Goal: Task Accomplishment & Management: Use online tool/utility

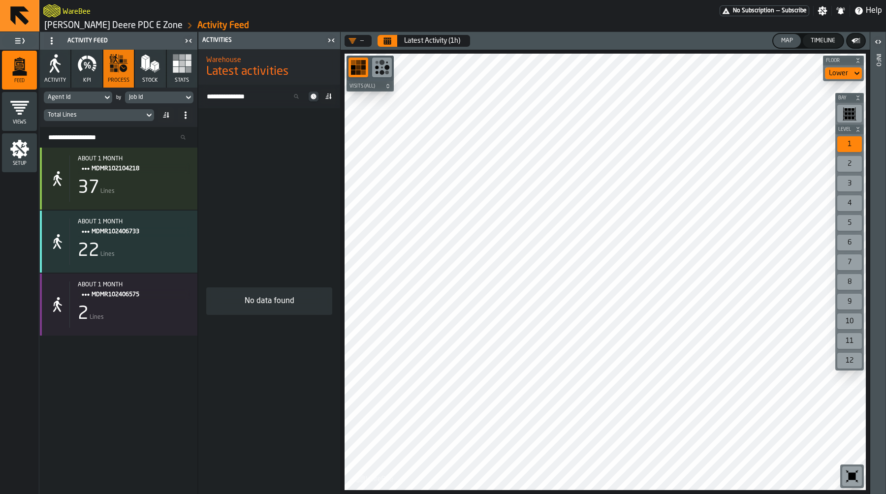
click at [197, 22] on link "Activity Feed" at bounding box center [223, 25] width 52 height 11
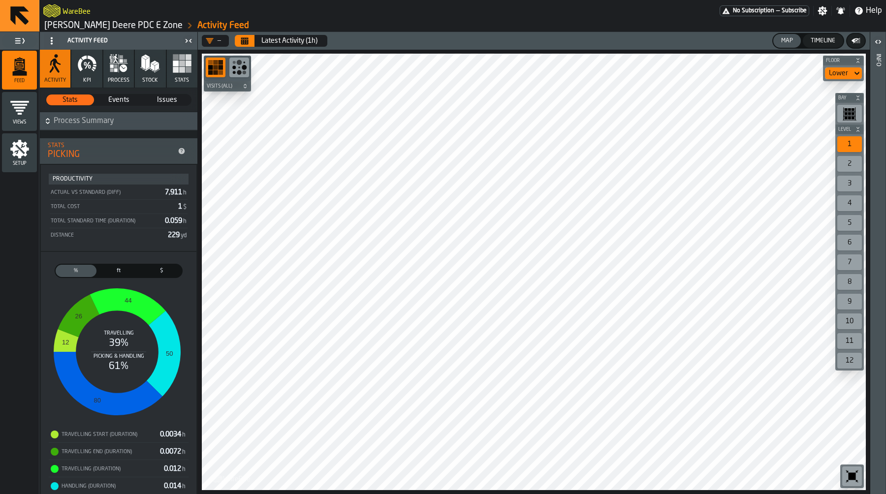
click at [90, 59] on icon "button" at bounding box center [91, 60] width 9 height 8
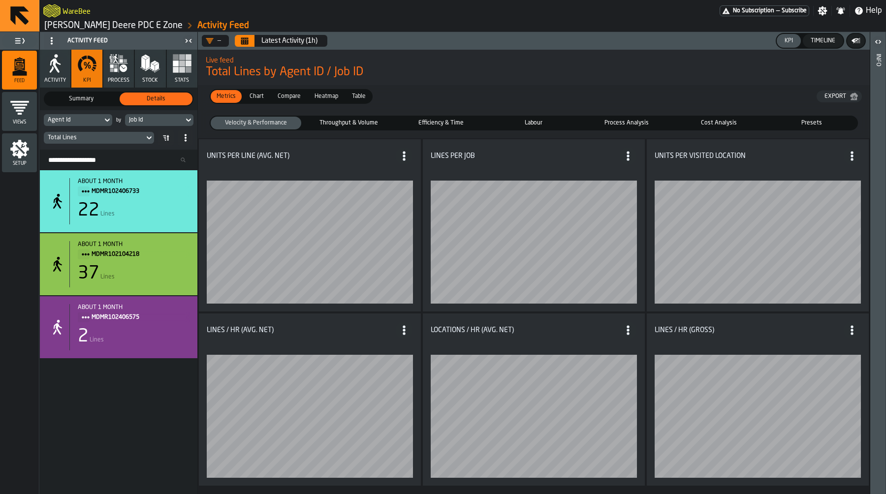
click at [110, 26] on link "[PERSON_NAME] Deere PDC E Zone" at bounding box center [113, 25] width 138 height 11
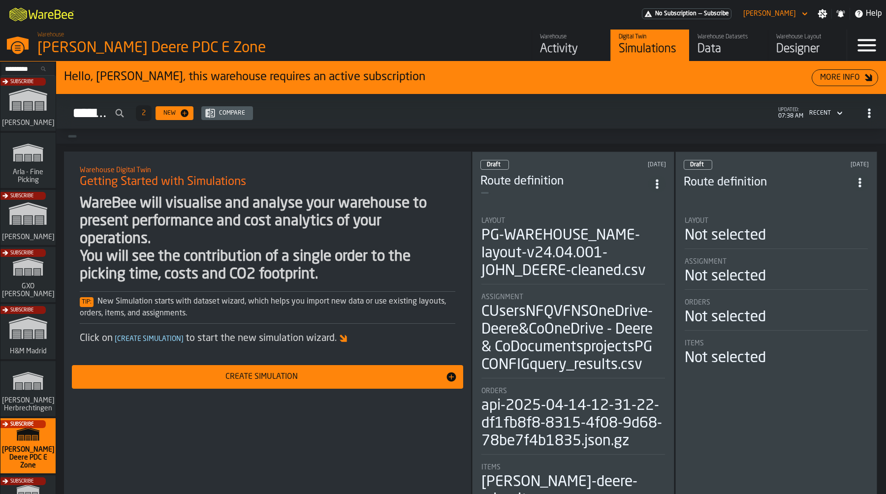
click at [721, 43] on div "Data" at bounding box center [728, 49] width 62 height 16
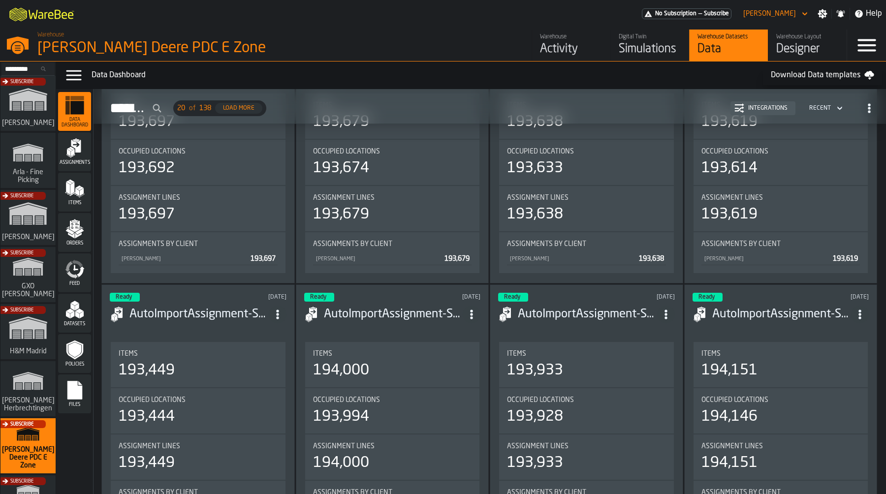
scroll to position [644, 0]
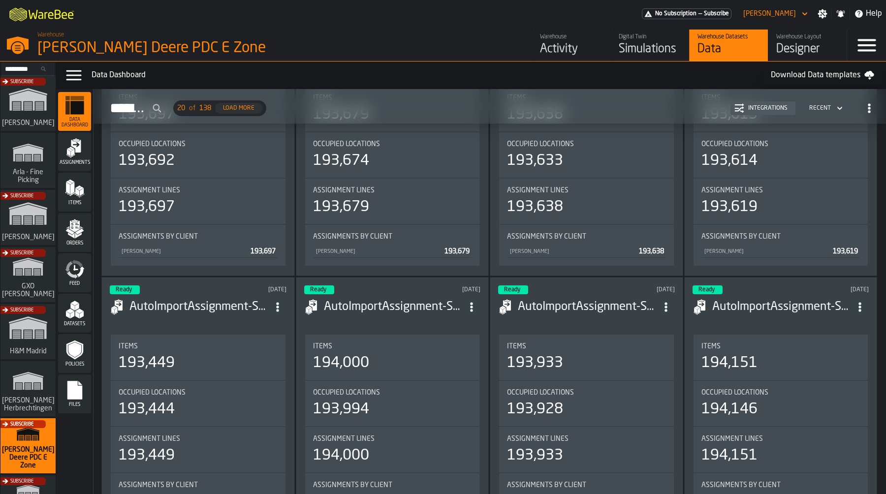
click at [80, 281] on span "Feed" at bounding box center [74, 283] width 33 height 5
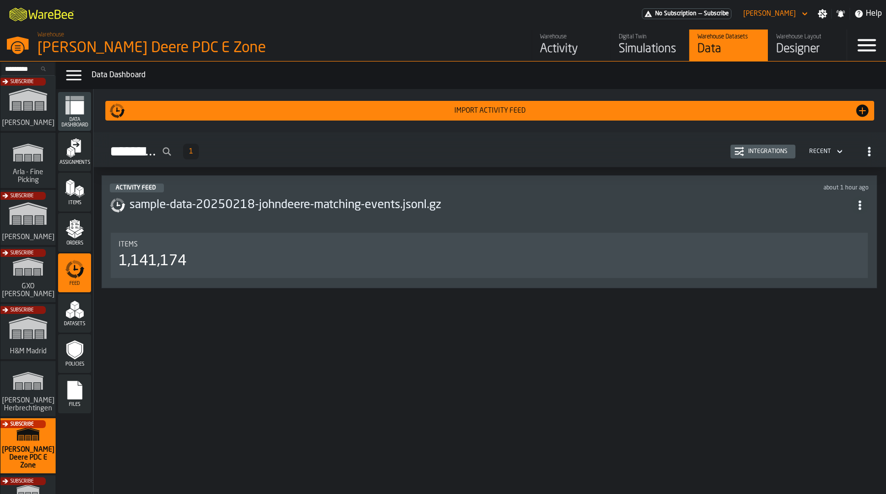
click at [779, 189] on div "about 1 hour ago" at bounding box center [692, 188] width 351 height 7
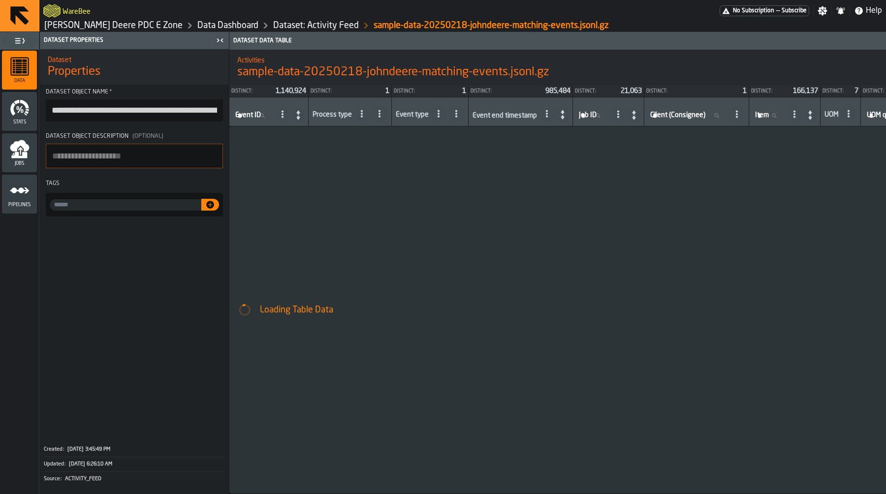
click at [29, 149] on icon "menu Jobs" at bounding box center [20, 149] width 20 height 20
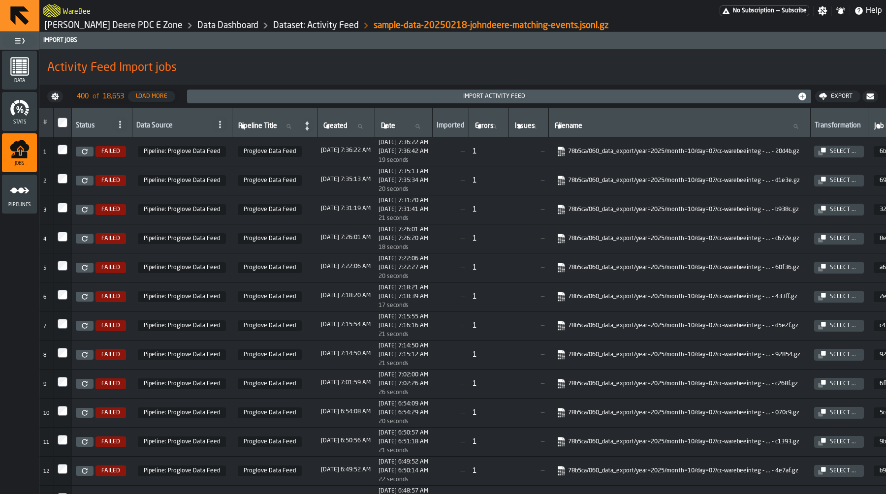
click at [85, 154] on icon at bounding box center [85, 152] width 6 height 6
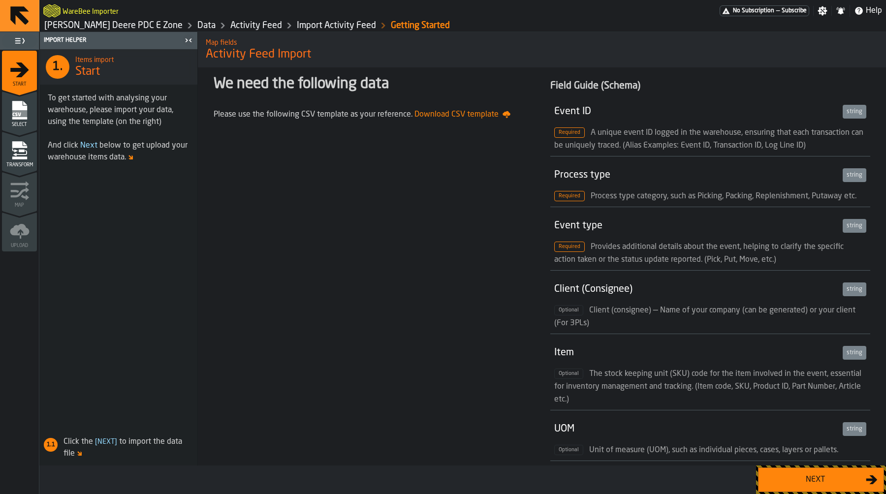
click at [818, 490] on button "Next" at bounding box center [821, 479] width 126 height 25
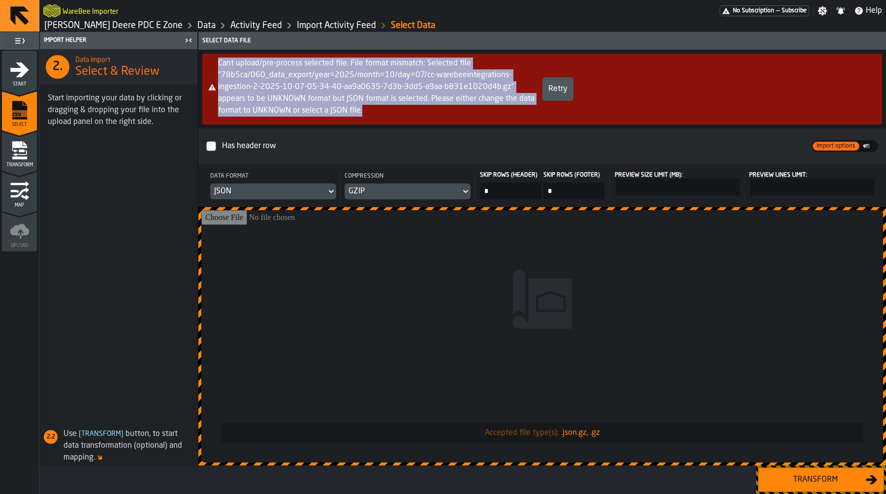
drag, startPoint x: 360, startPoint y: 110, endPoint x: 204, endPoint y: 56, distance: 165.6
click at [204, 56] on div "Cant upload/pre-process selected file. File format mismatch: Selected file "78b…" at bounding box center [542, 89] width 680 height 71
copy div "Cant upload/pre-process selected file. File format mismatch: Selected file "78b…"
click at [836, 482] on div "Transform" at bounding box center [814, 480] width 101 height 12
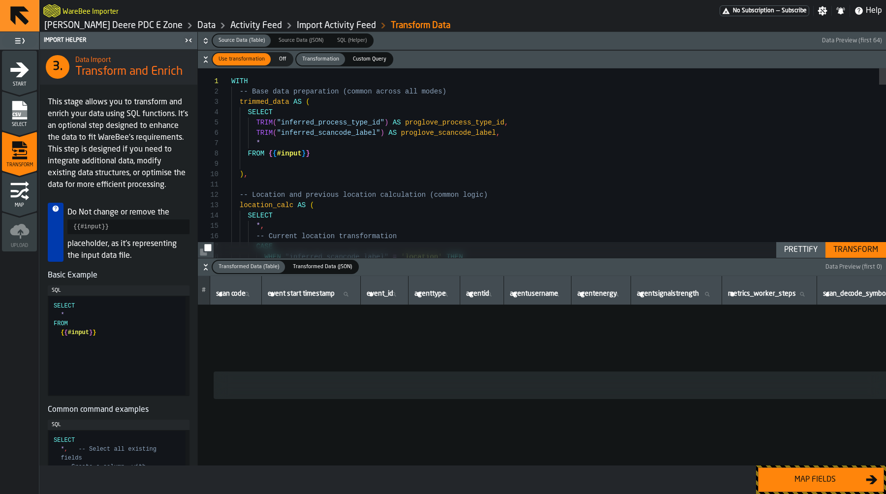
click at [430, 41] on span "button-" at bounding box center [596, 40] width 446 height 14
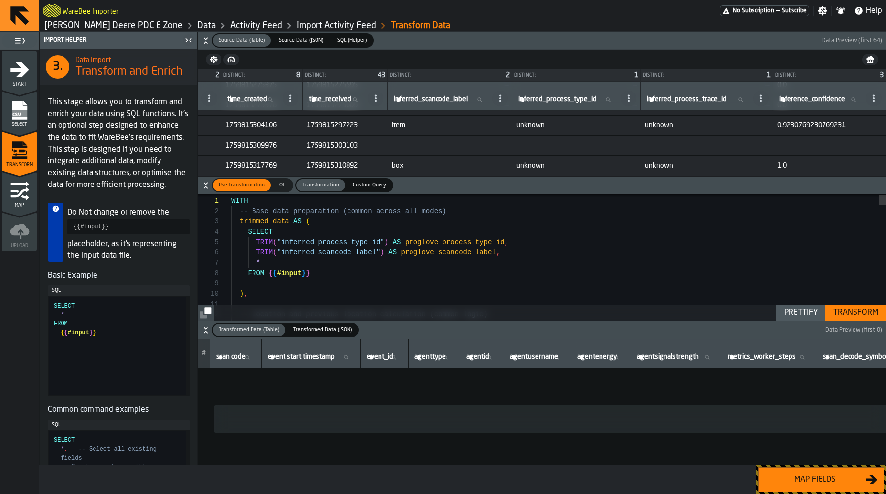
scroll to position [1228, 5853]
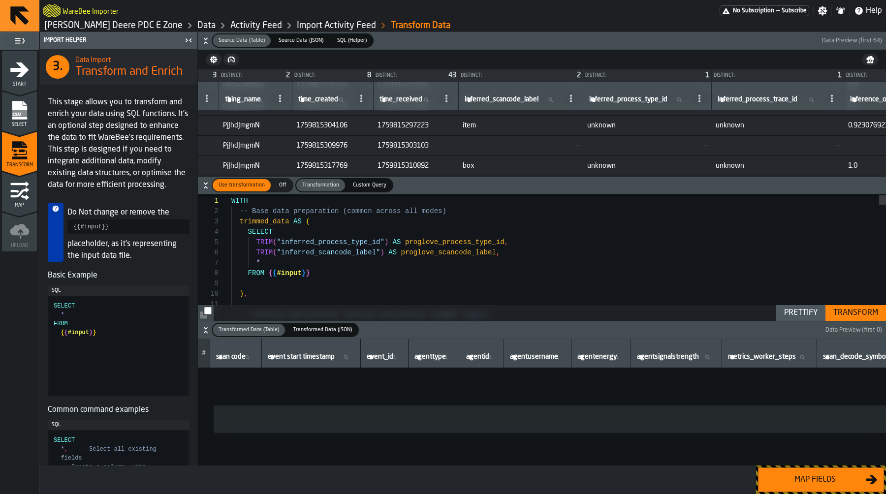
click at [846, 310] on div "Transform" at bounding box center [855, 313] width 53 height 12
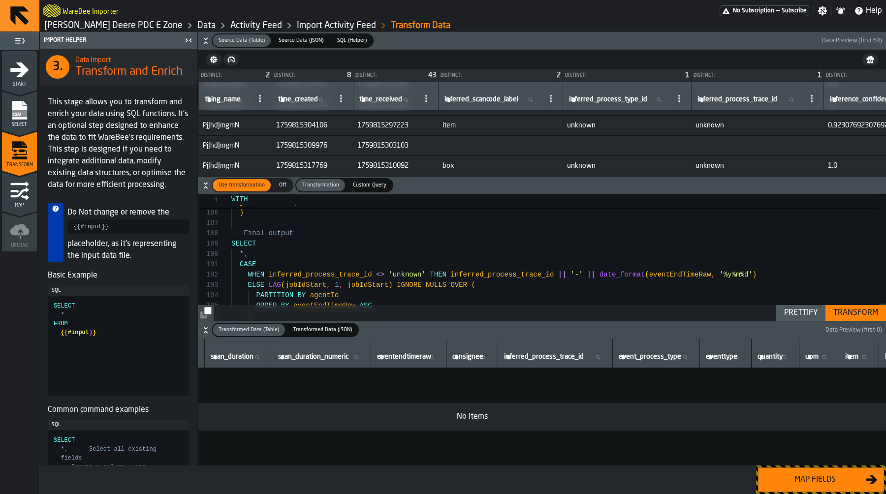
scroll to position [1228, 5873]
